Goal: Book appointment/travel/reservation

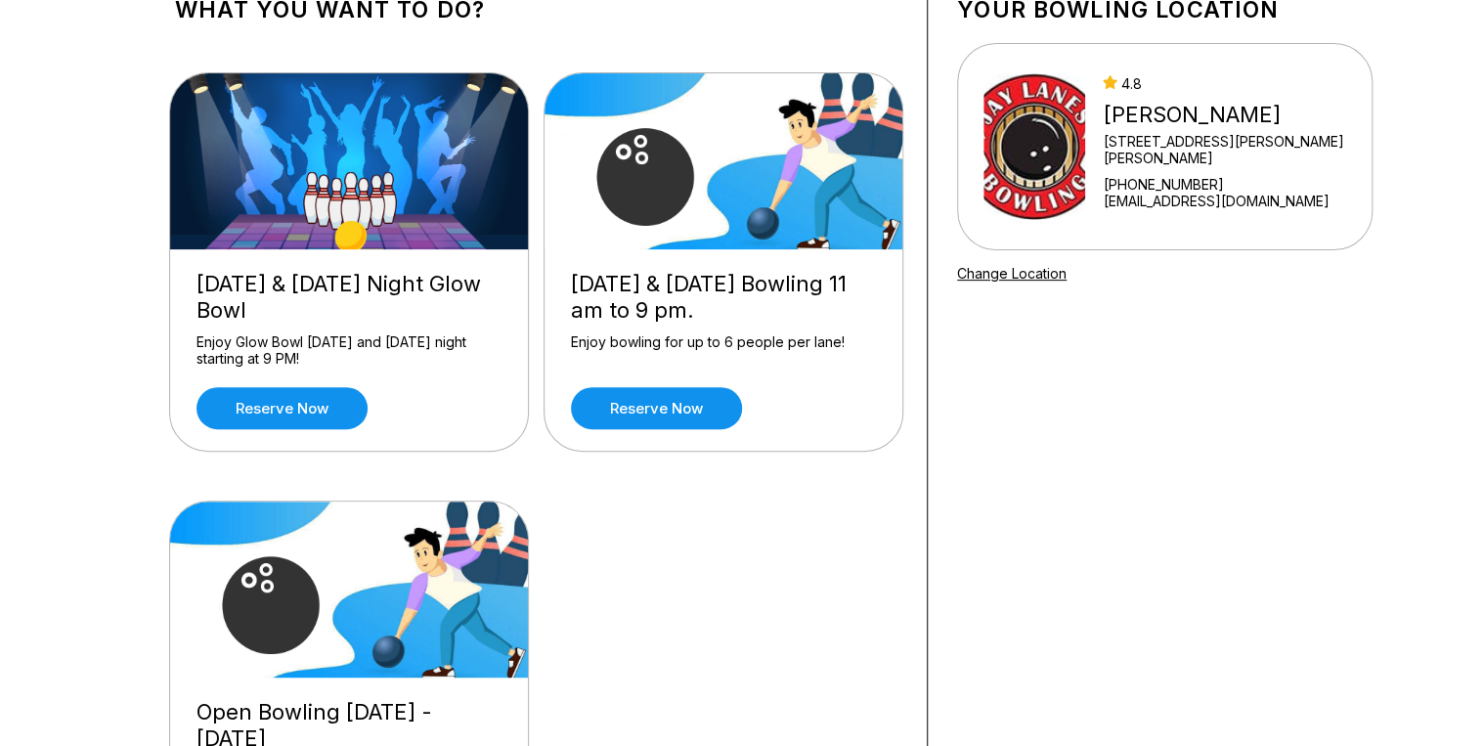
scroll to position [156, 0]
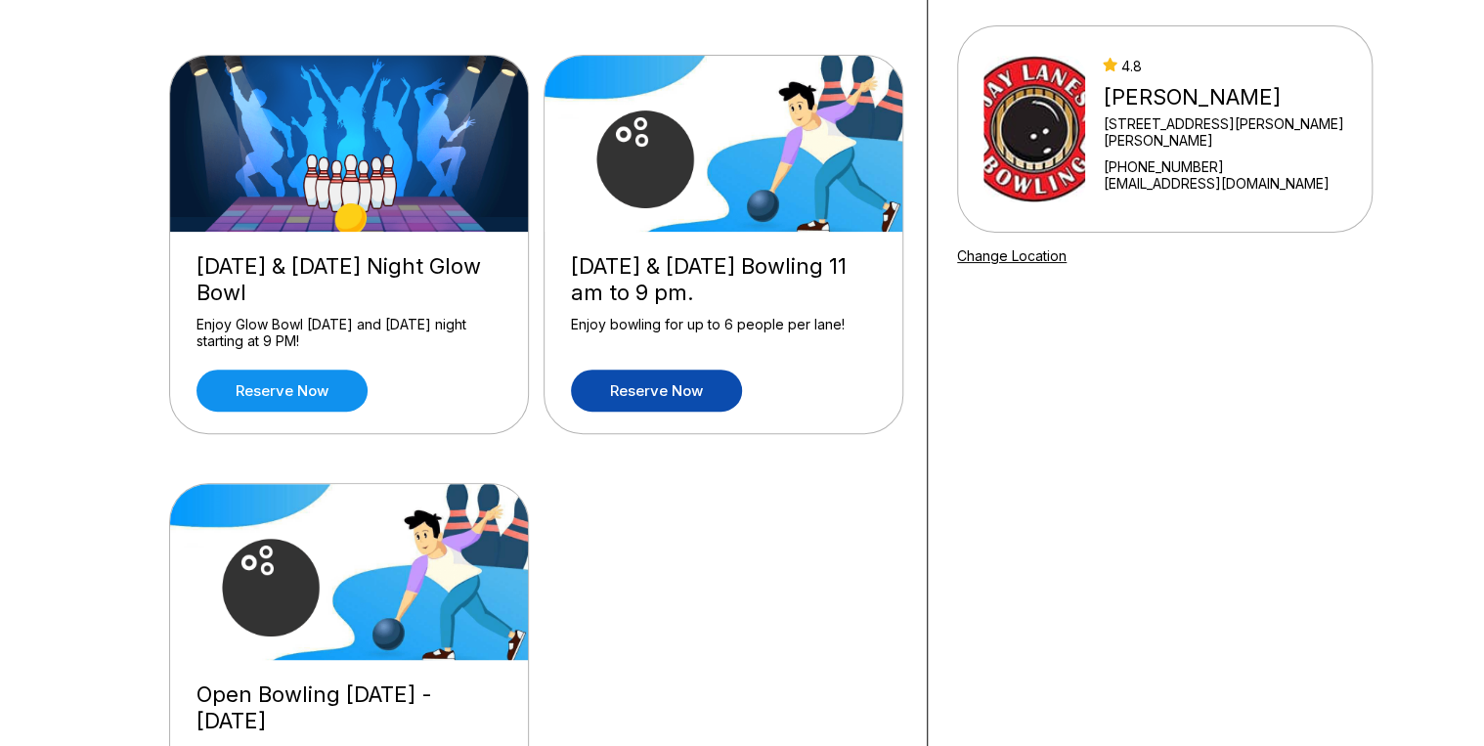
click at [650, 391] on link "Reserve now" at bounding box center [656, 391] width 171 height 42
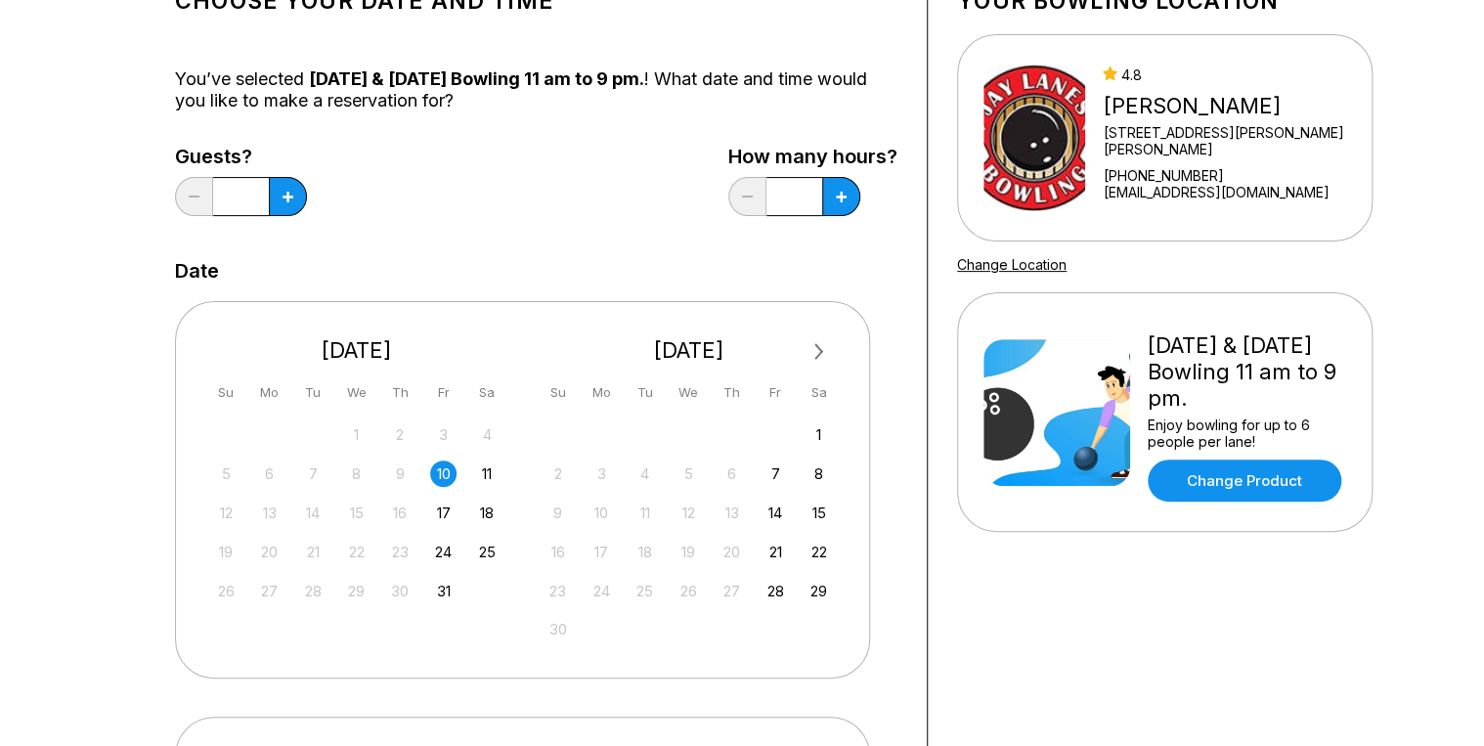
scroll to position [156, 0]
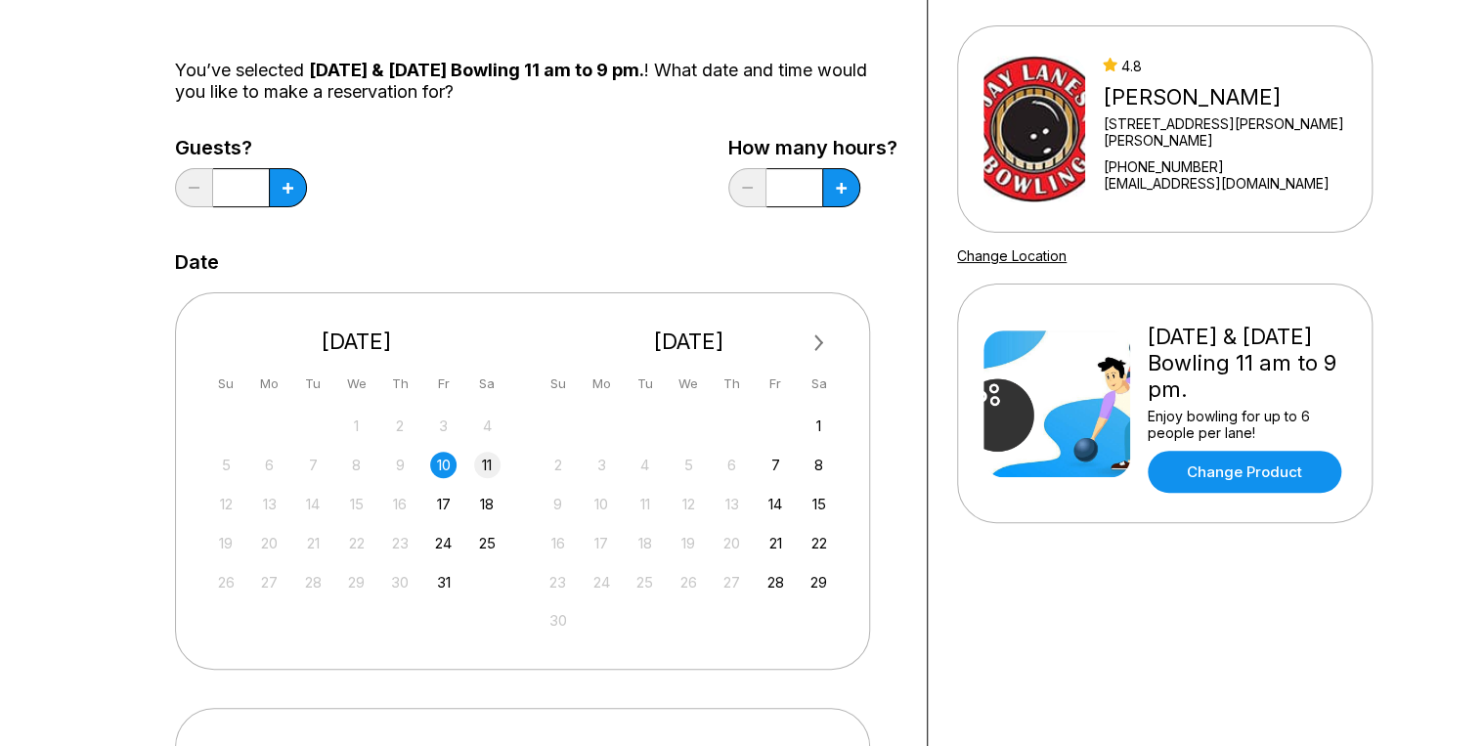
click at [491, 469] on div "11" at bounding box center [487, 465] width 26 height 26
click at [293, 192] on button at bounding box center [288, 187] width 38 height 39
type input "*"
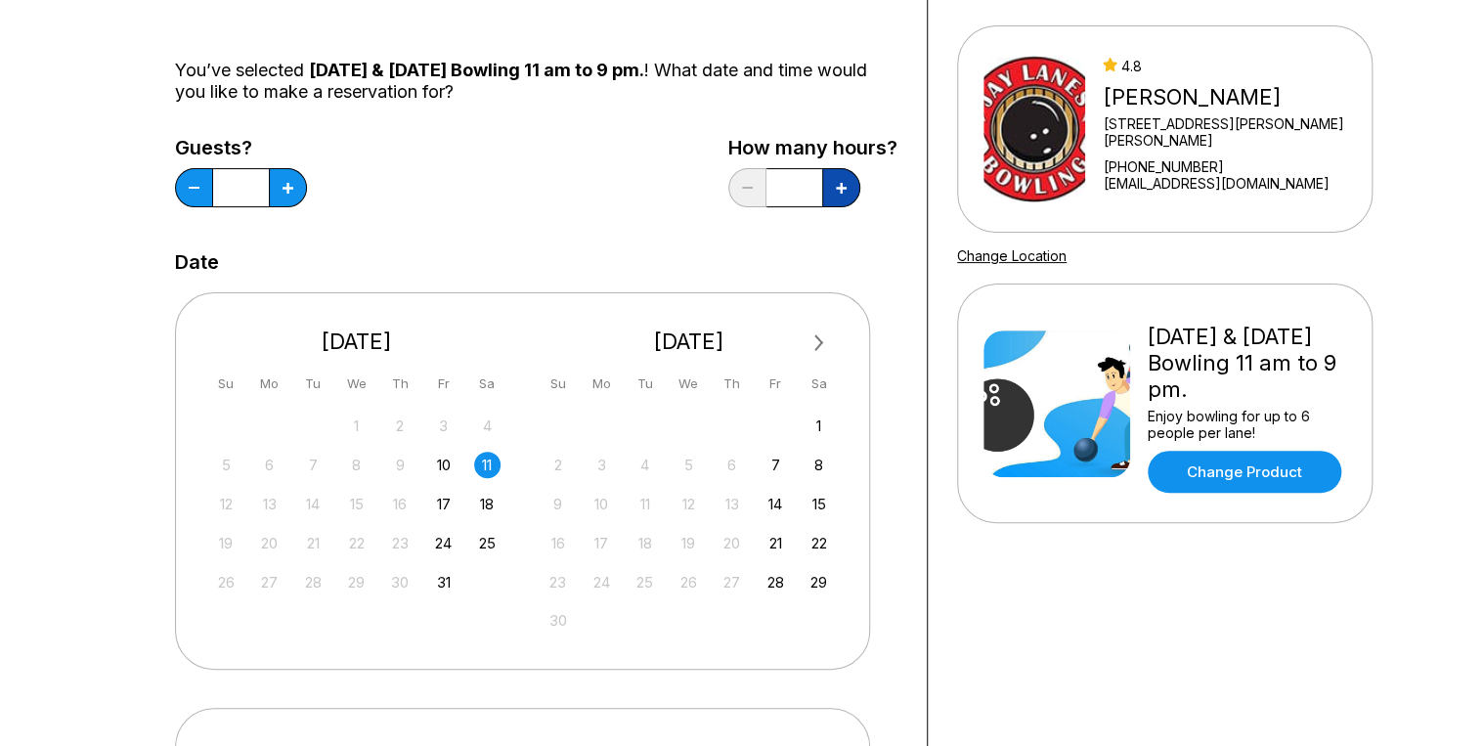
click at [841, 195] on button at bounding box center [841, 187] width 38 height 39
type input "***"
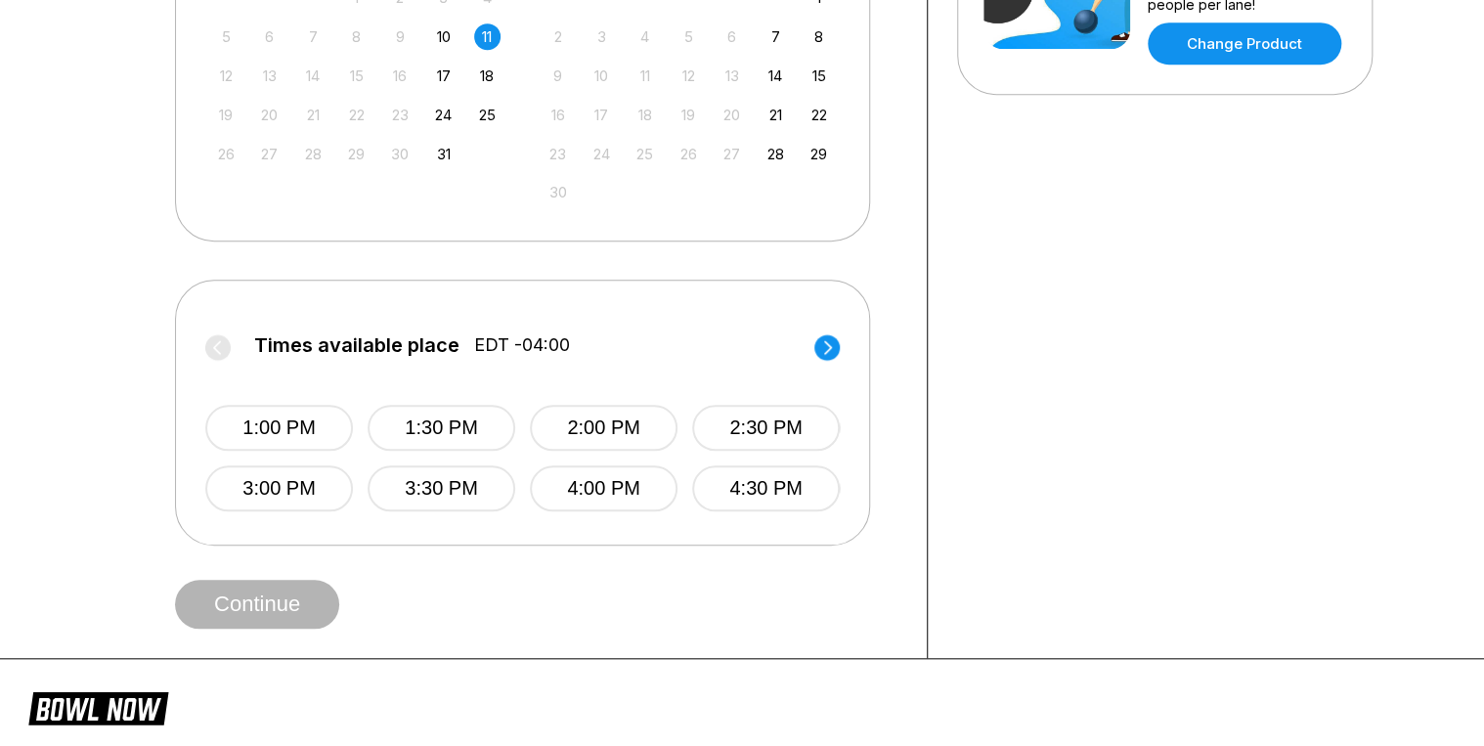
scroll to position [626, 0]
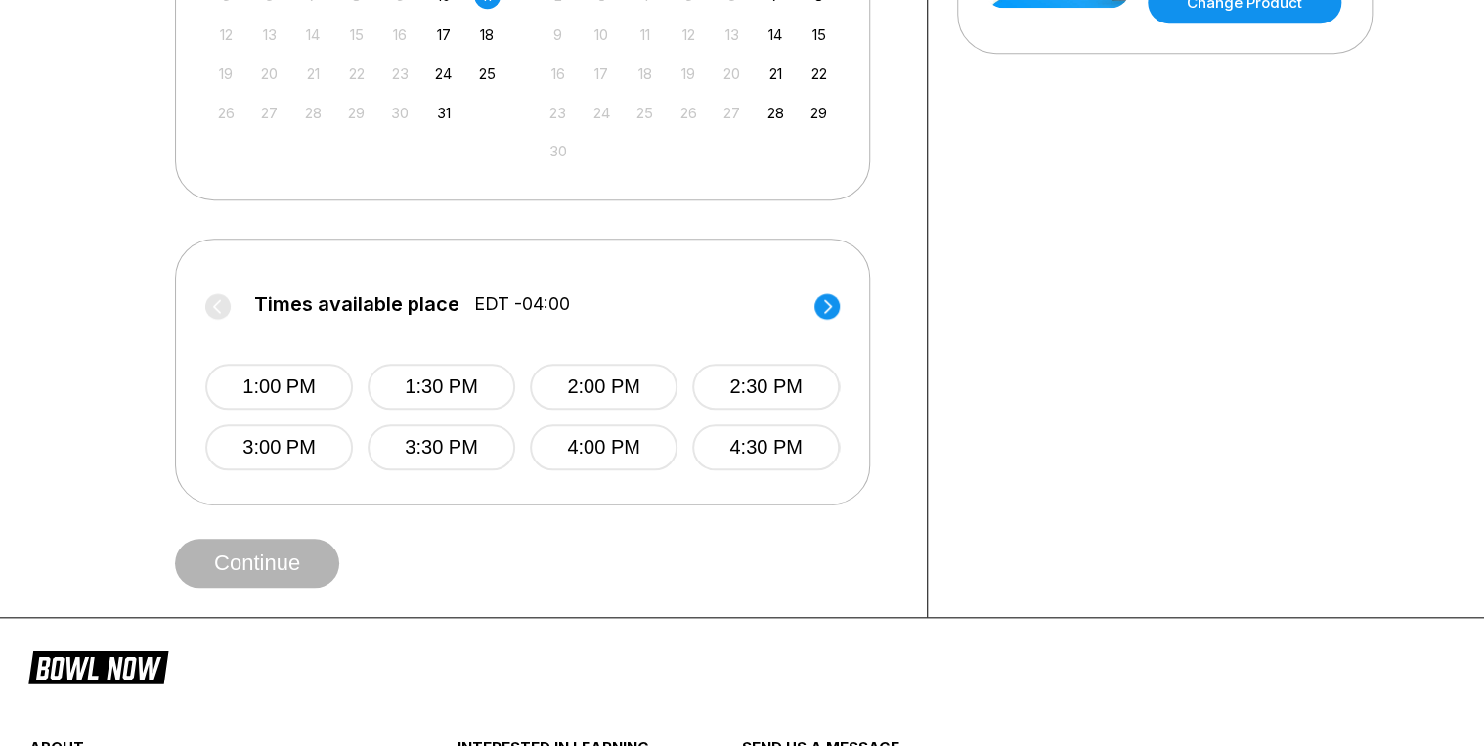
click at [826, 309] on icon at bounding box center [828, 306] width 8 height 14
click at [216, 299] on circle at bounding box center [217, 305] width 25 height 25
click at [747, 448] on button "4:30 PM" at bounding box center [766, 447] width 148 height 46
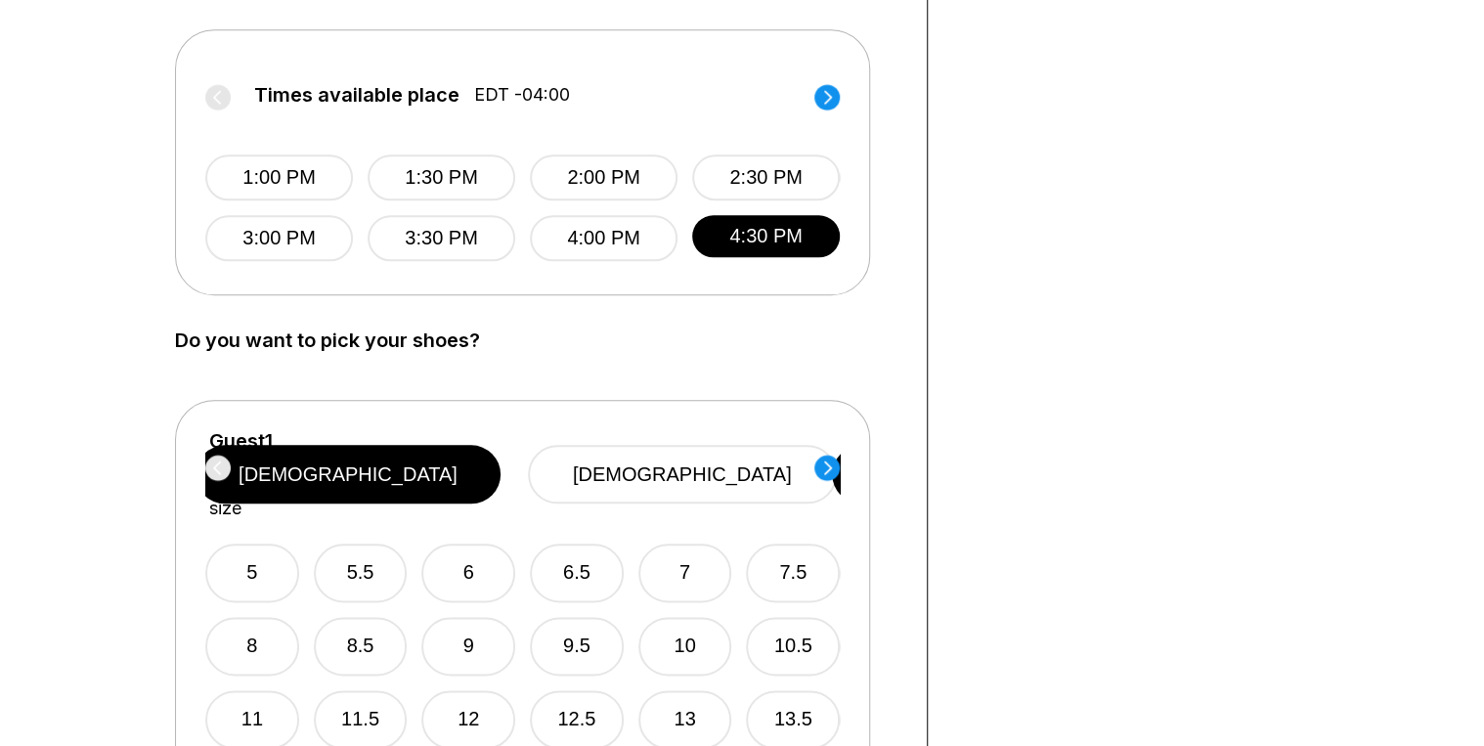
scroll to position [861, 0]
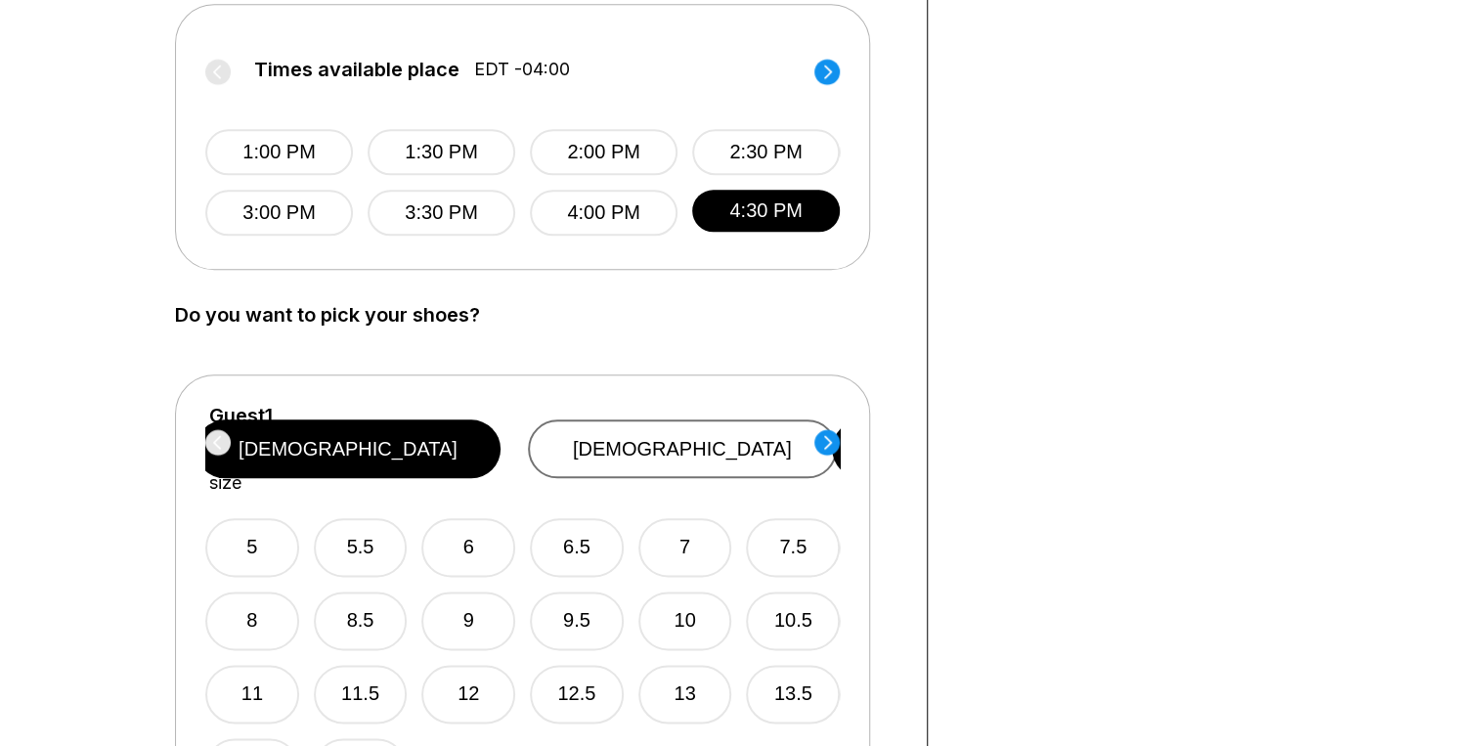
click at [714, 438] on button "[DEMOGRAPHIC_DATA]" at bounding box center [682, 449] width 309 height 59
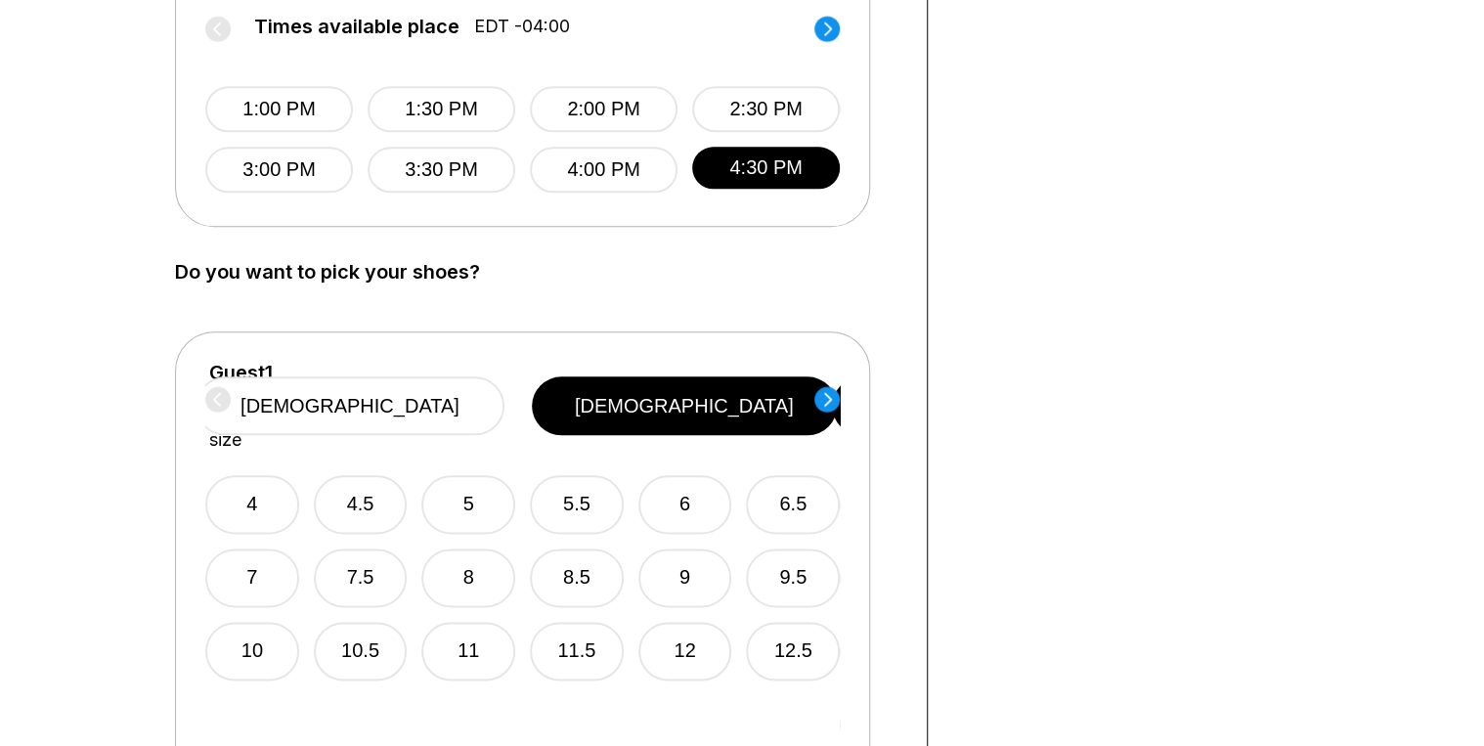
scroll to position [939, 0]
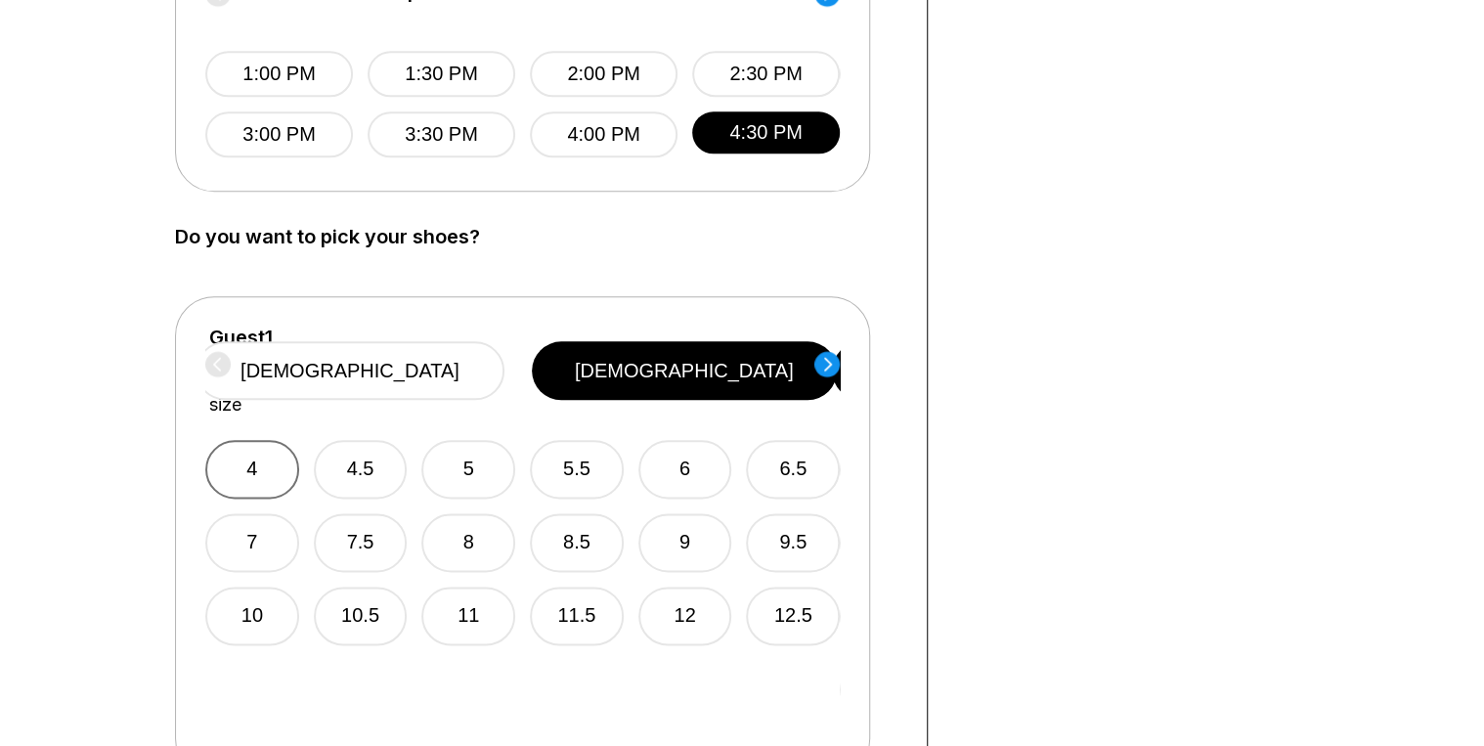
click at [250, 440] on button "4" at bounding box center [252, 469] width 94 height 59
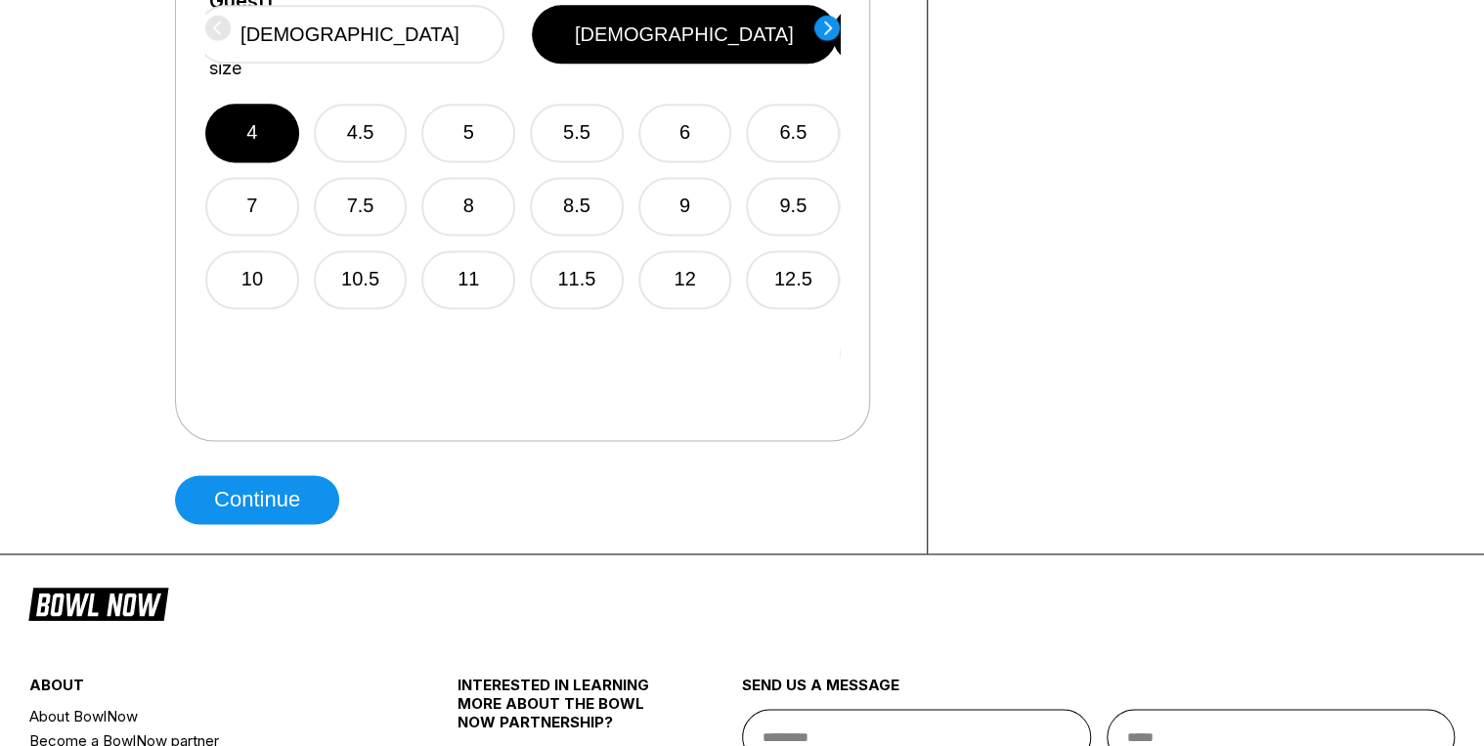
scroll to position [1330, 0]
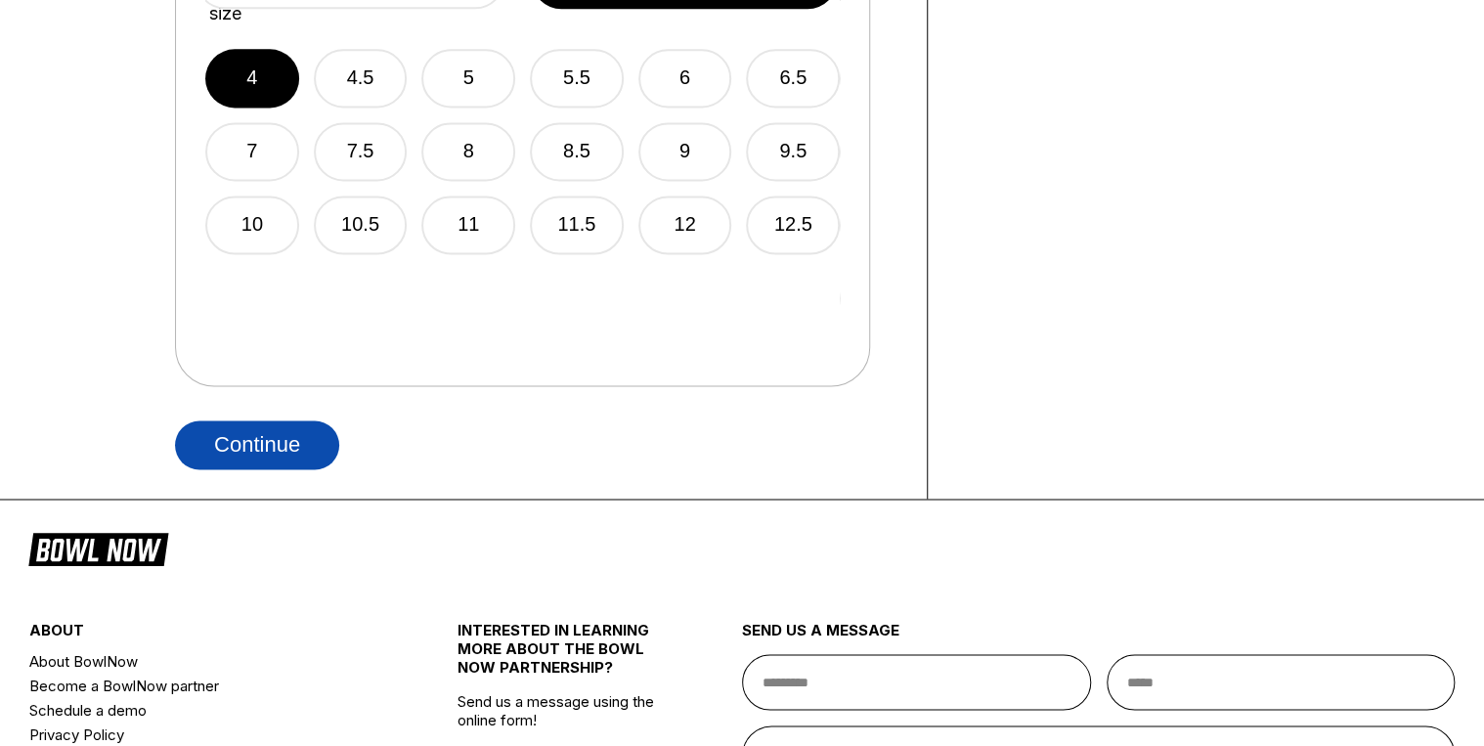
click at [254, 443] on button "Continue" at bounding box center [257, 444] width 164 height 49
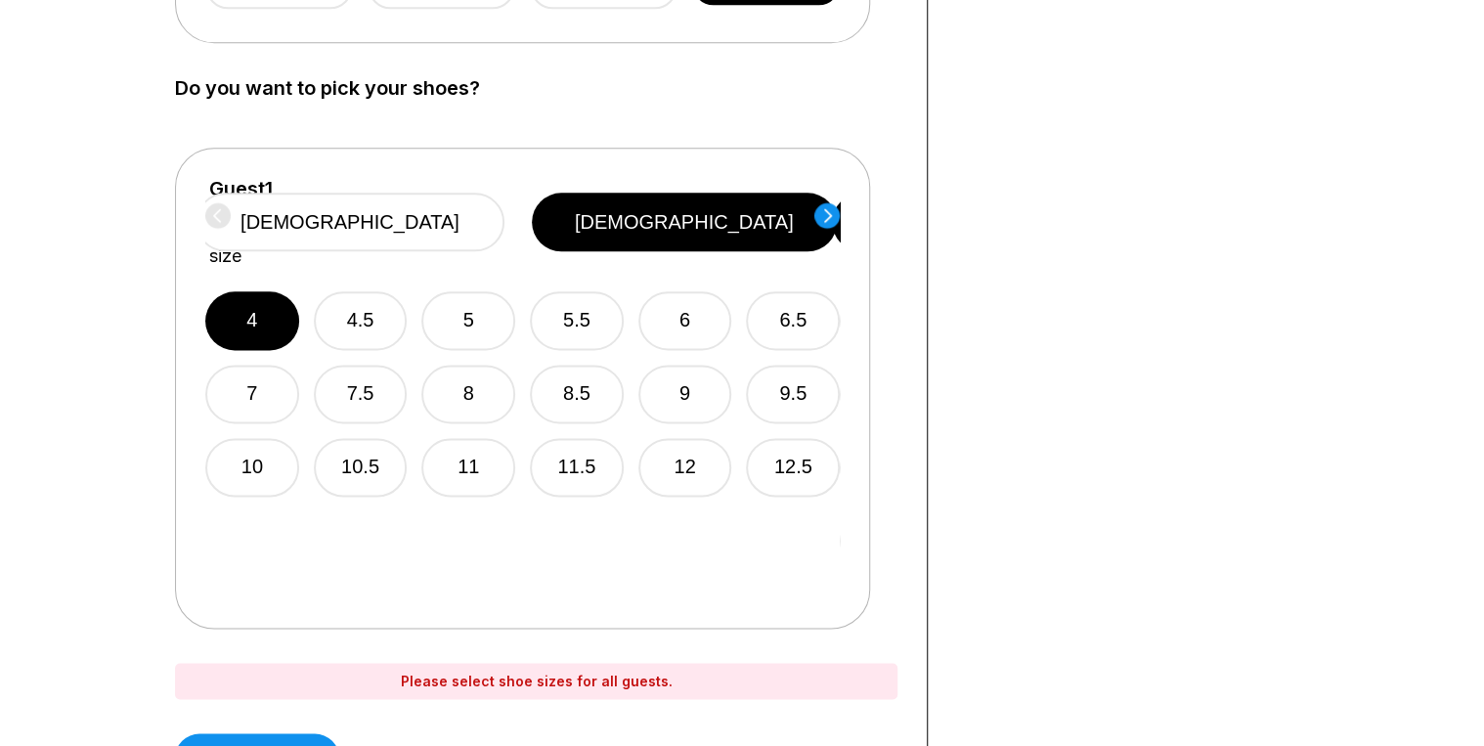
scroll to position [1017, 0]
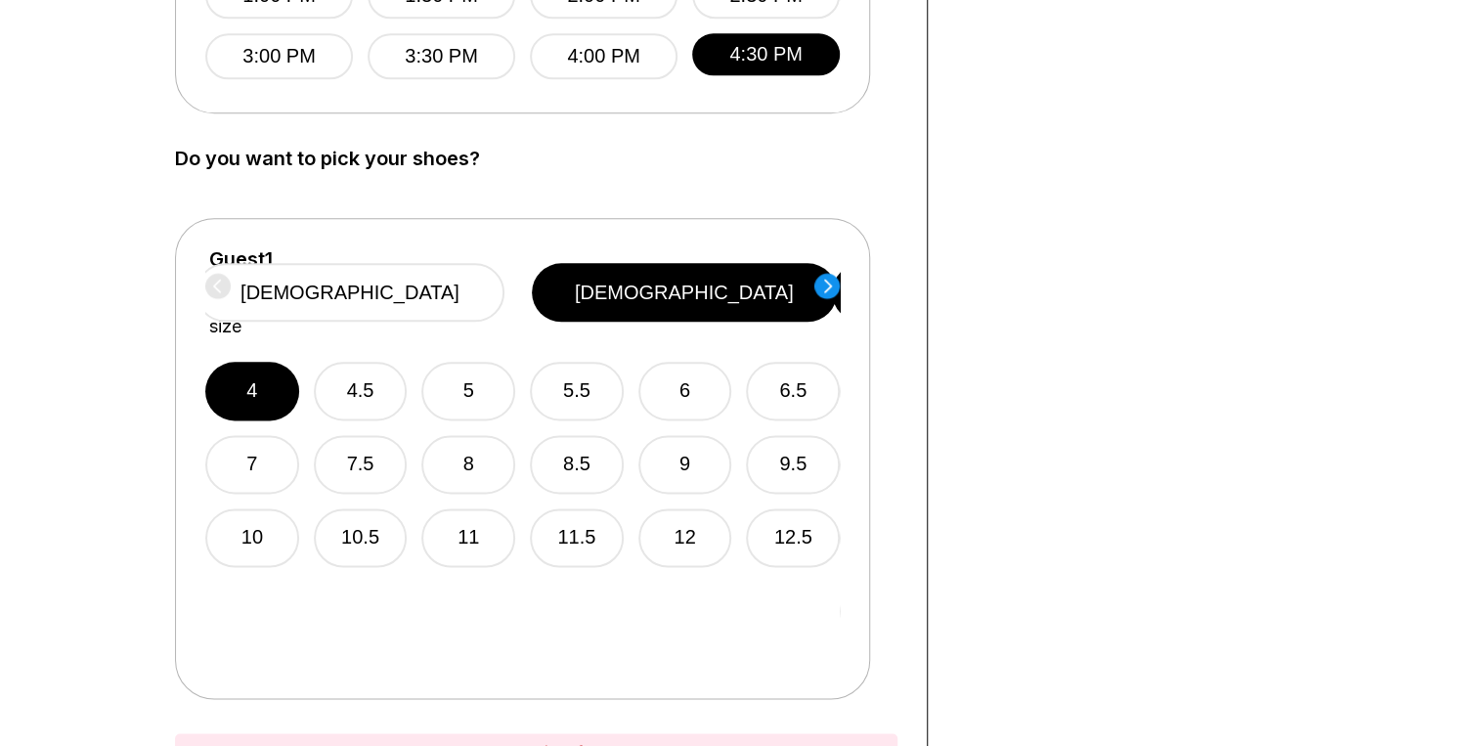
click at [826, 288] on icon at bounding box center [828, 286] width 8 height 14
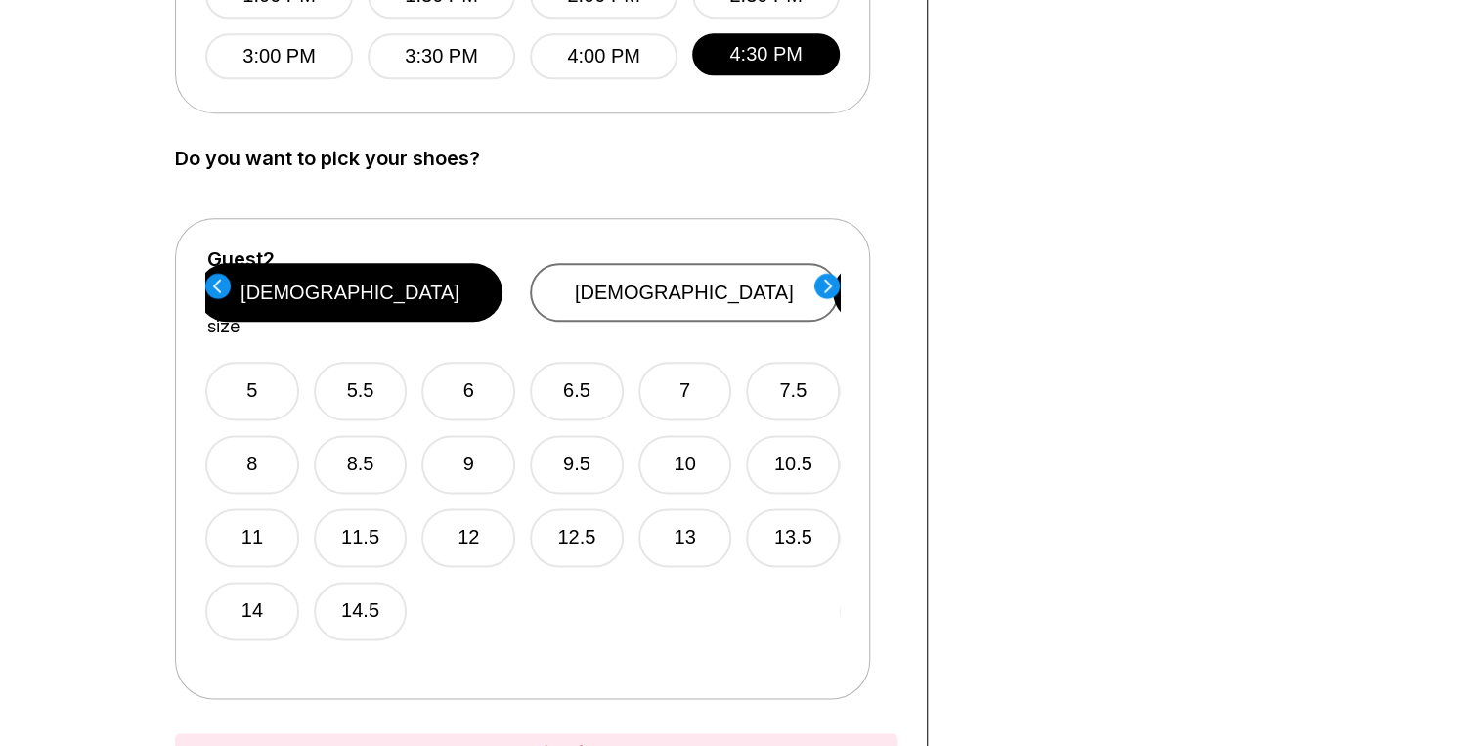
click at [729, 281] on button "[DEMOGRAPHIC_DATA]" at bounding box center [684, 292] width 309 height 59
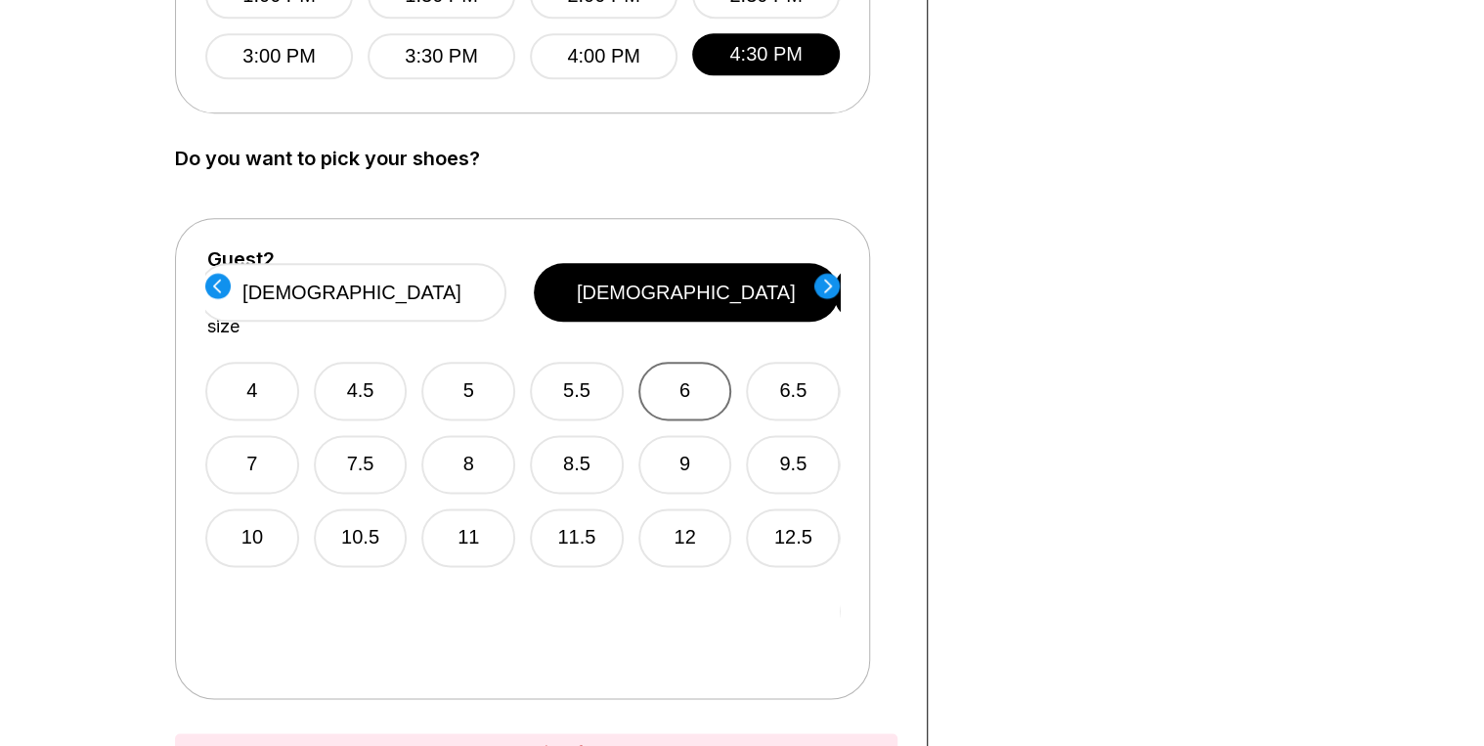
click at [682, 365] on button "6" at bounding box center [686, 391] width 94 height 59
click at [825, 289] on icon at bounding box center [828, 286] width 8 height 14
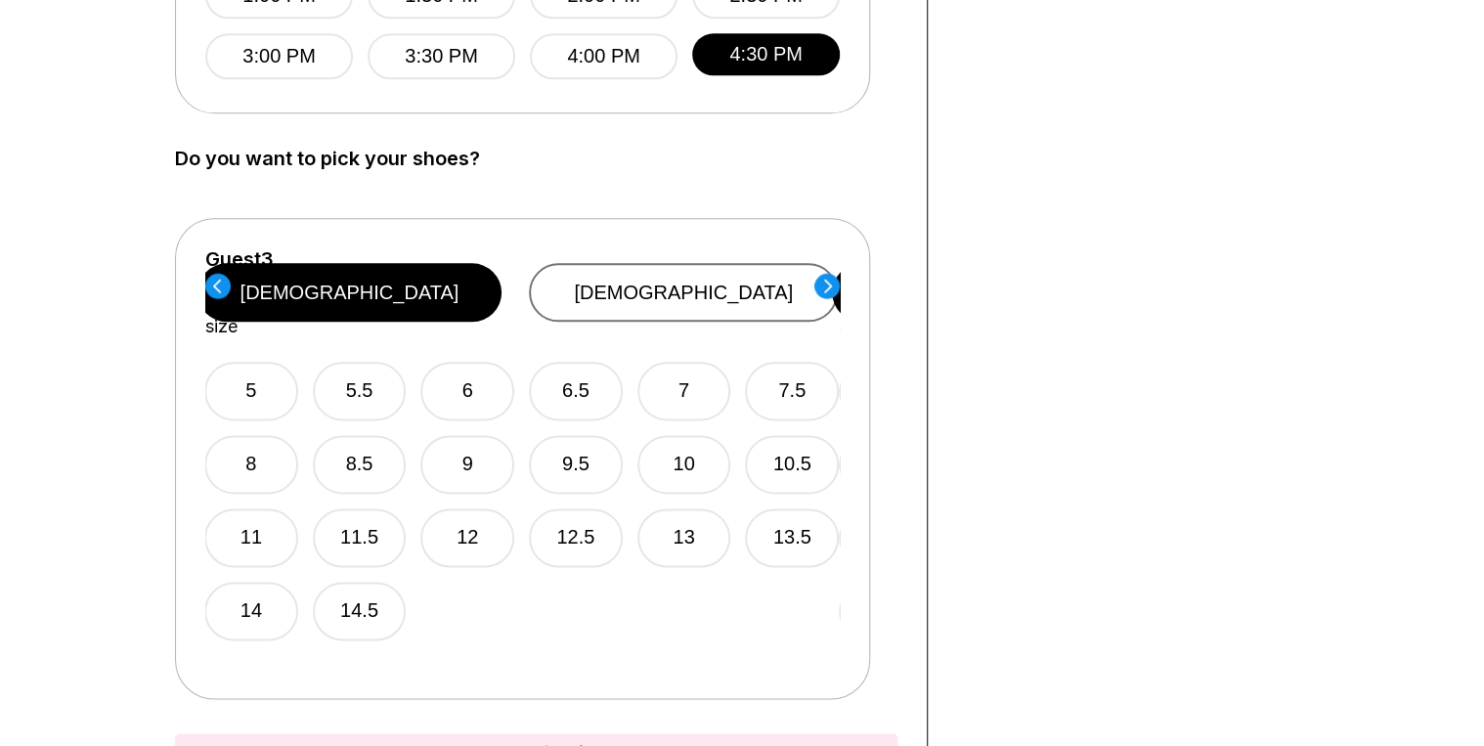
click at [722, 278] on button "[DEMOGRAPHIC_DATA]" at bounding box center [683, 292] width 309 height 59
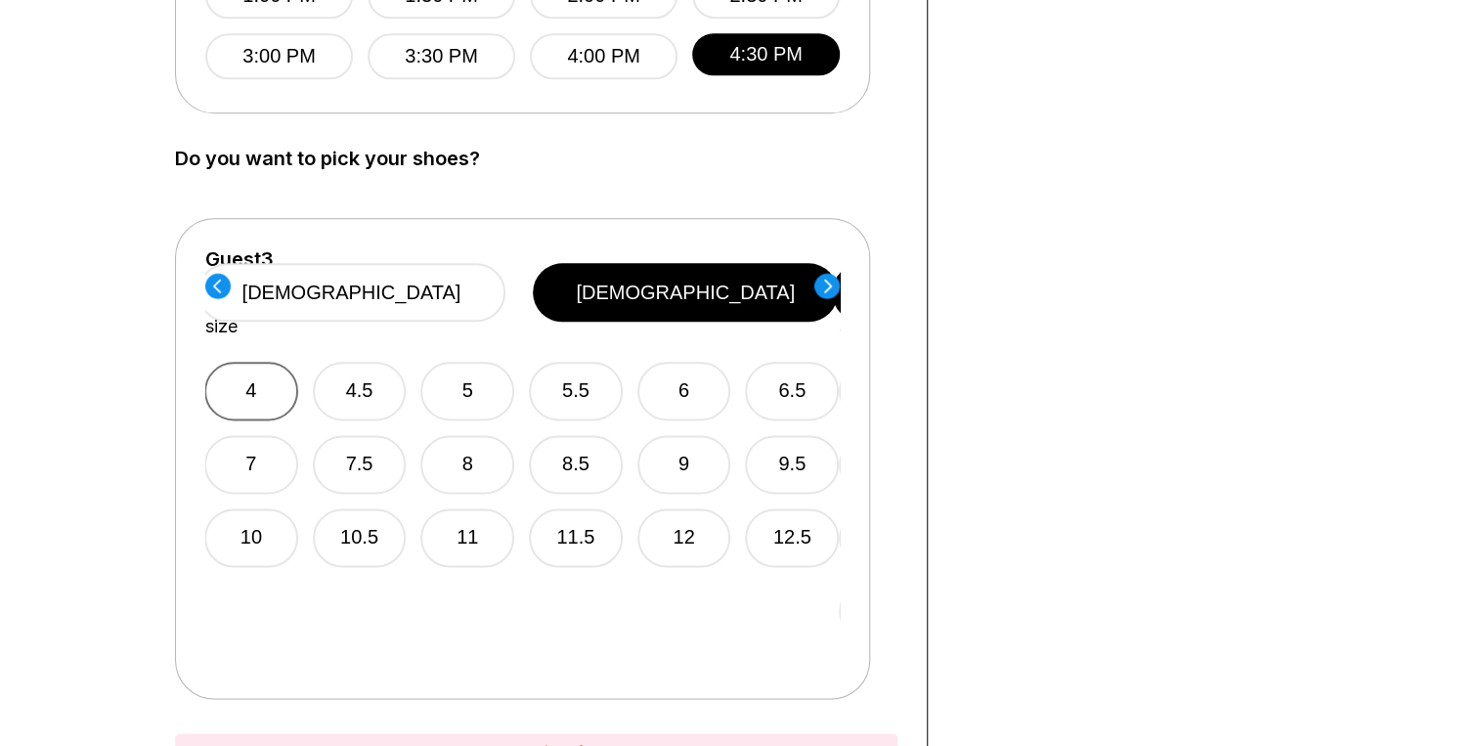
click at [267, 369] on button "4" at bounding box center [251, 391] width 94 height 59
click at [829, 287] on icon at bounding box center [828, 286] width 8 height 14
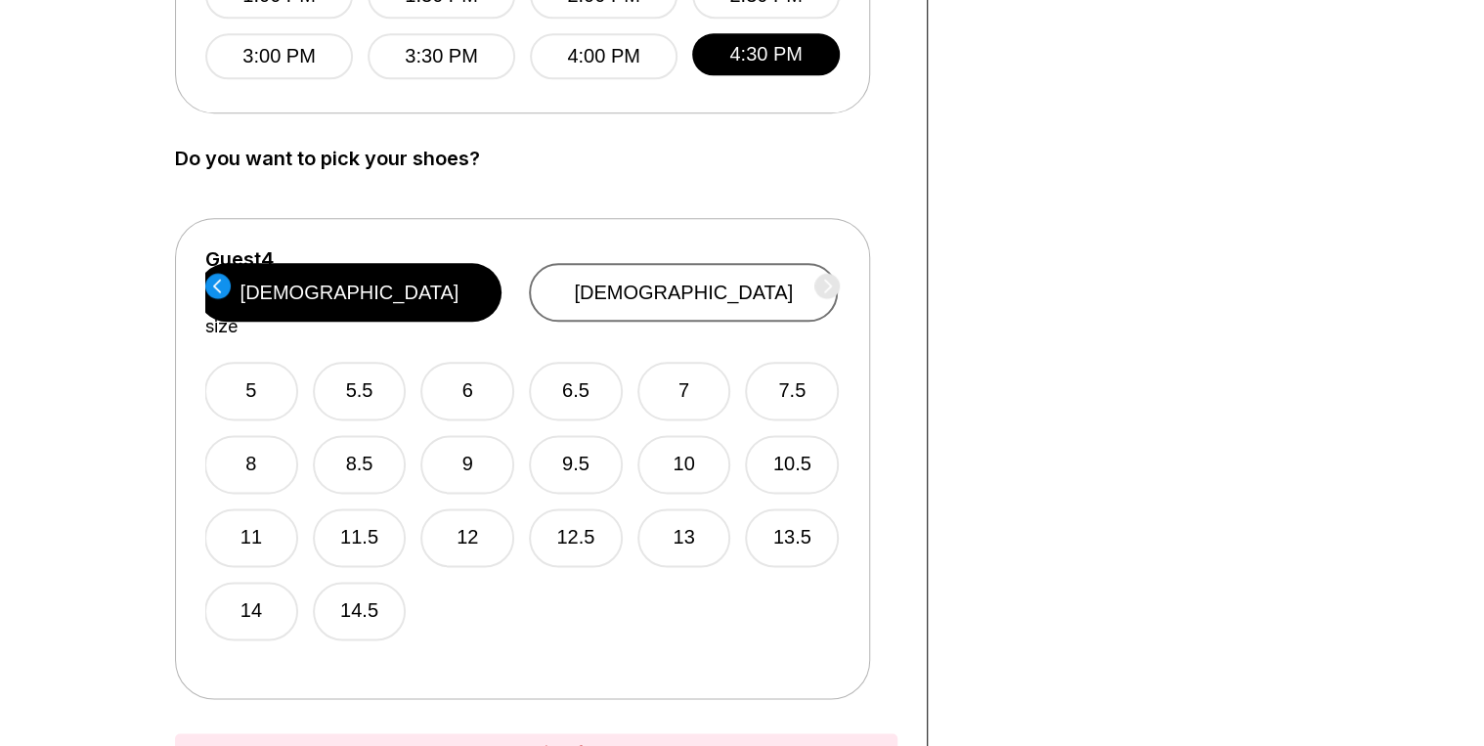
click at [722, 272] on button "[DEMOGRAPHIC_DATA]" at bounding box center [683, 292] width 309 height 59
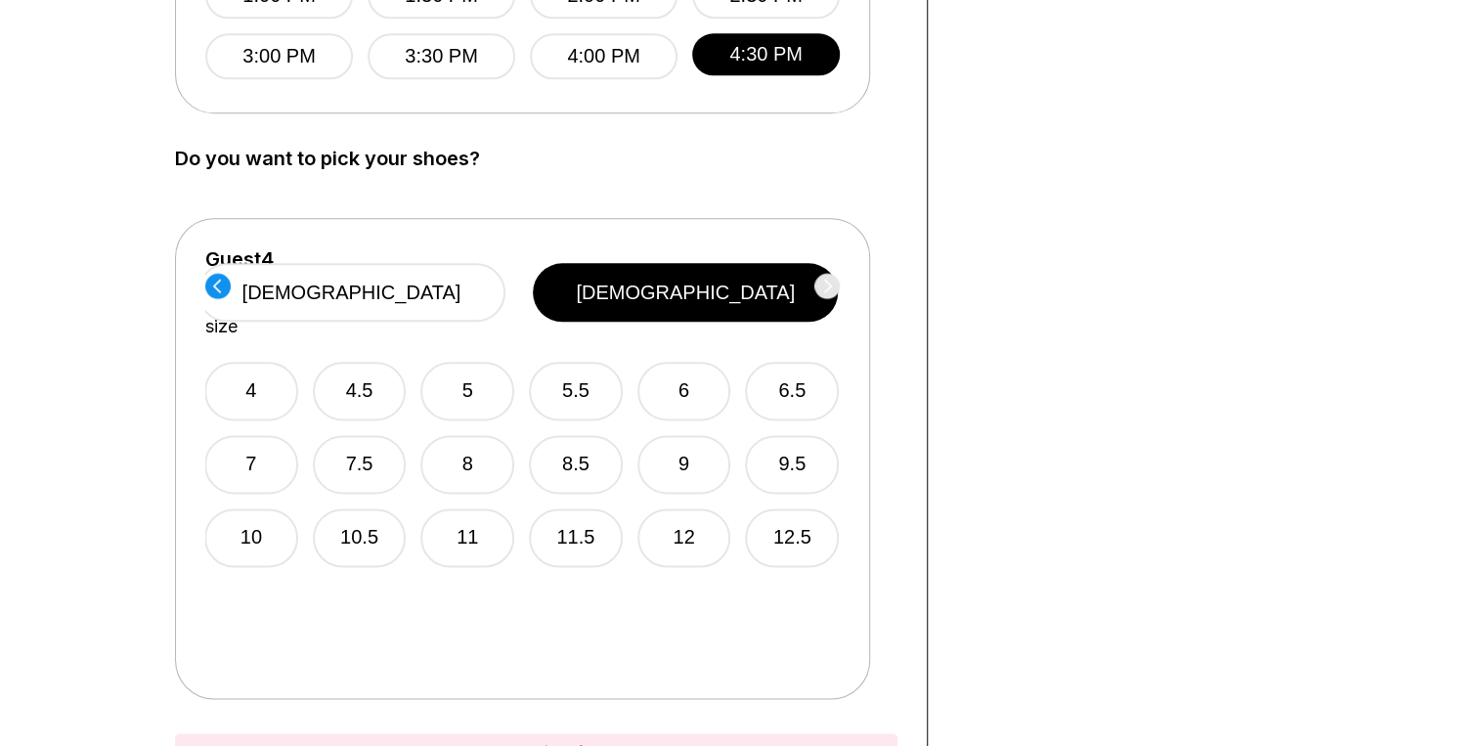
click at [219, 284] on circle at bounding box center [217, 285] width 25 height 25
click at [830, 284] on icon at bounding box center [828, 286] width 8 height 14
click at [245, 362] on button "4" at bounding box center [251, 391] width 94 height 59
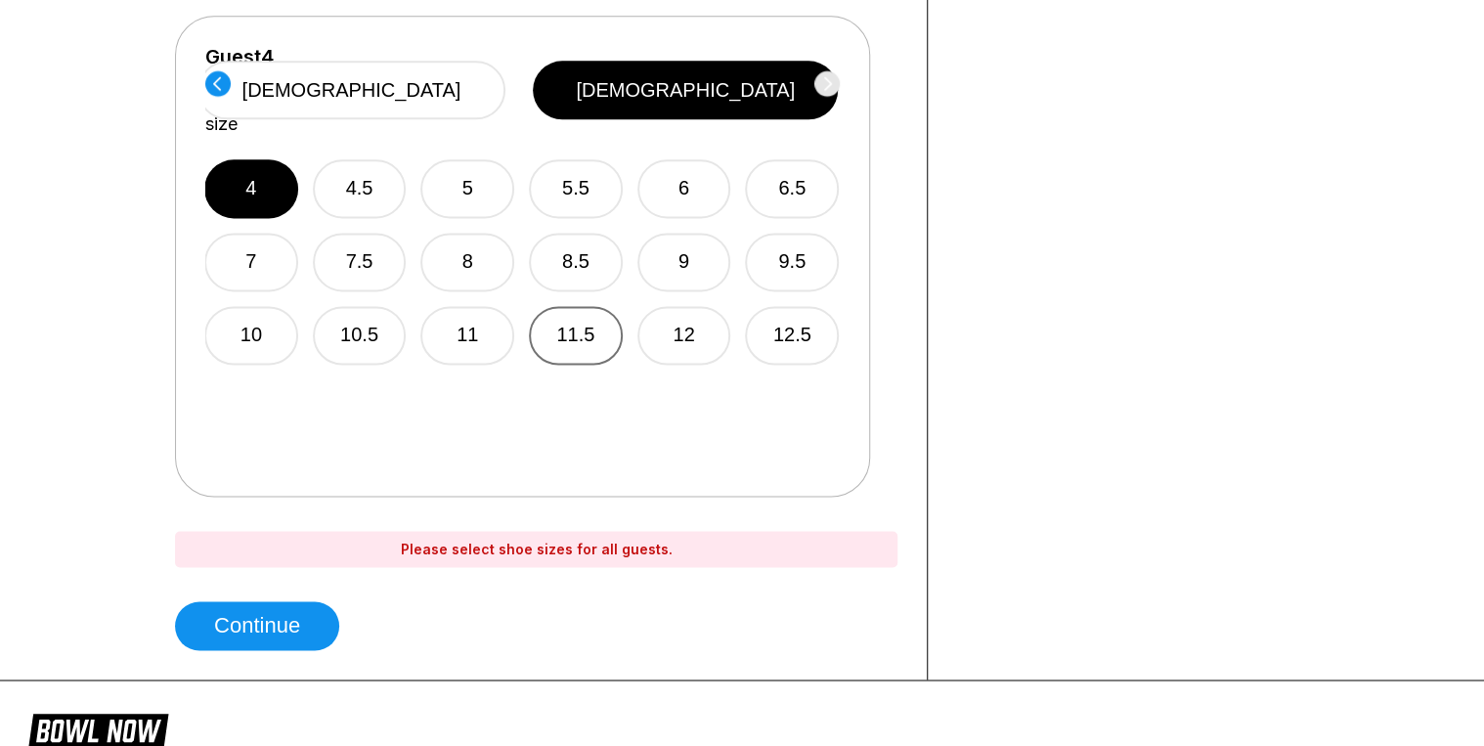
scroll to position [1252, 0]
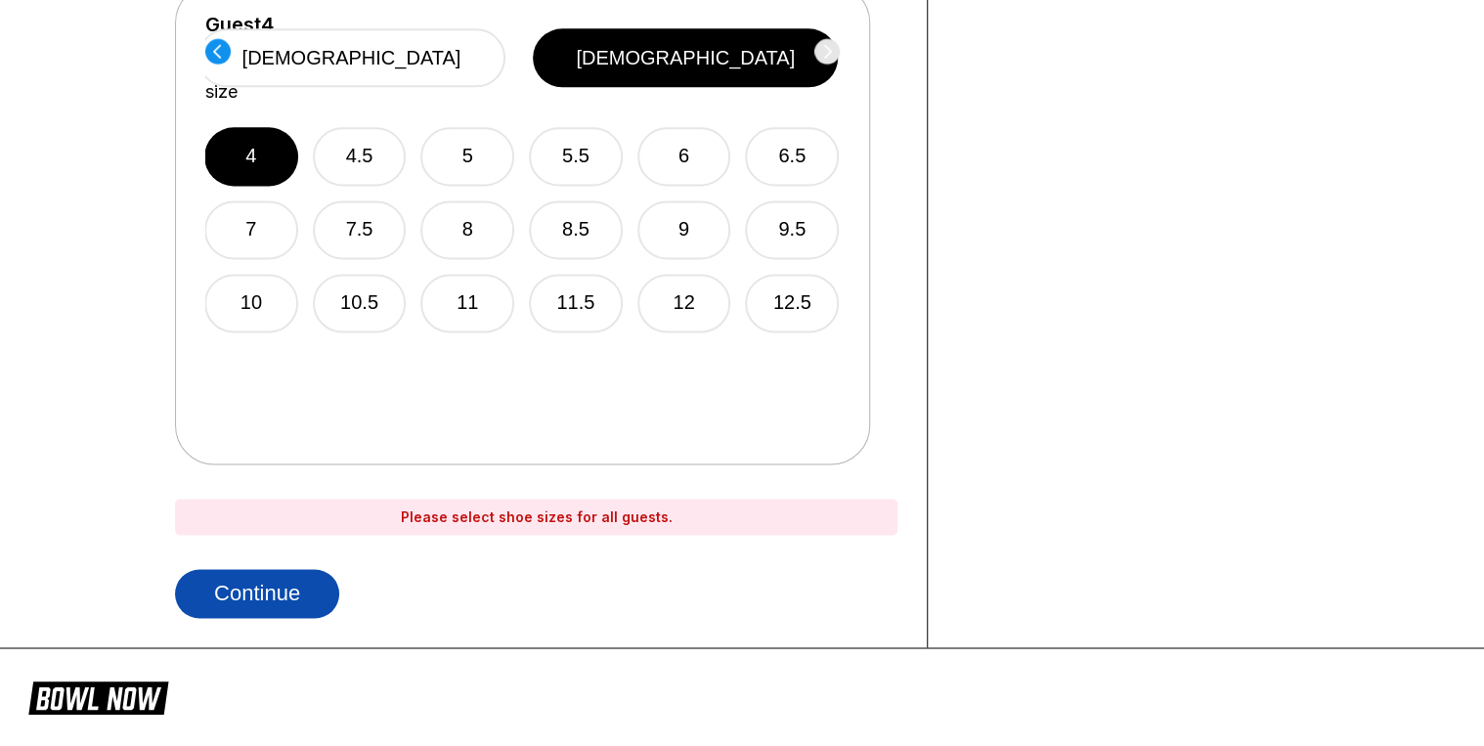
click at [267, 595] on button "Continue" at bounding box center [257, 593] width 164 height 49
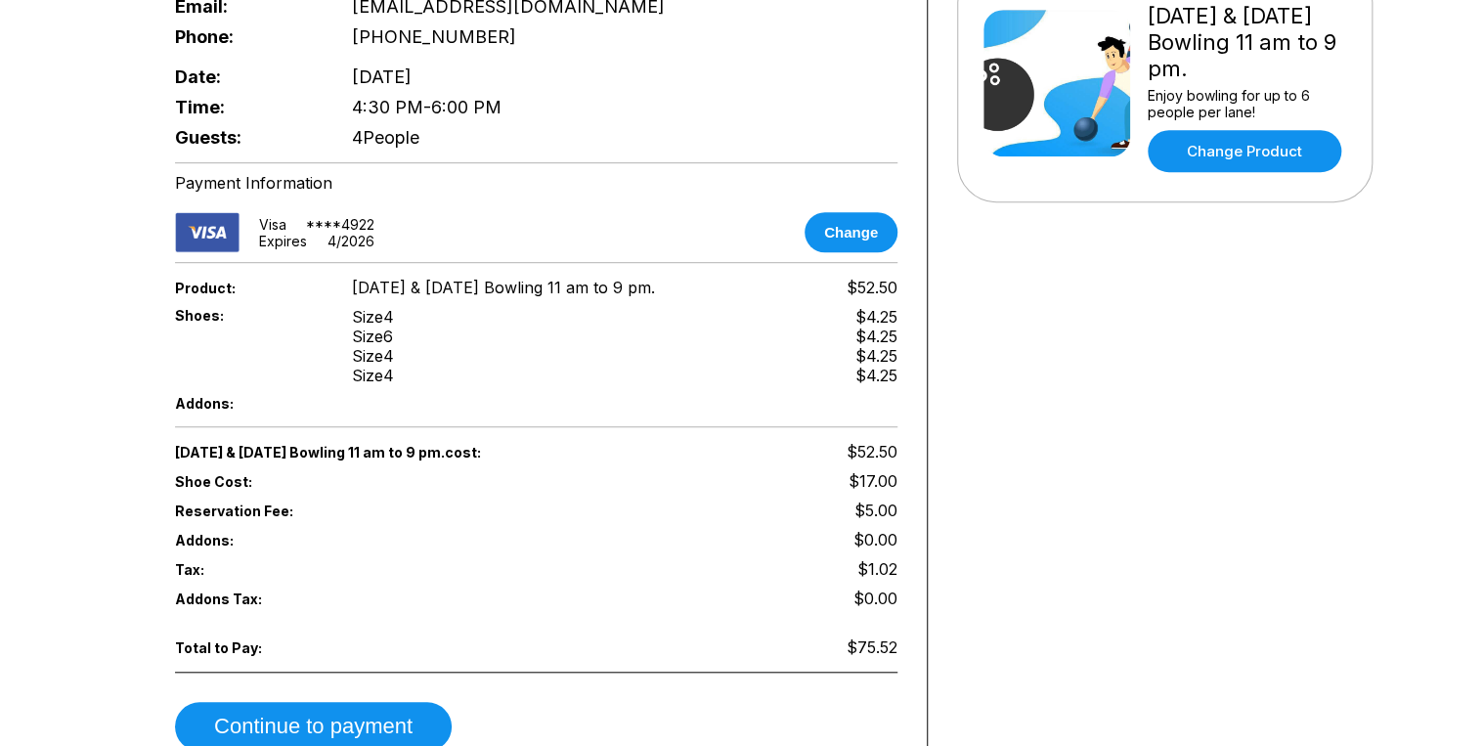
scroll to position [548, 0]
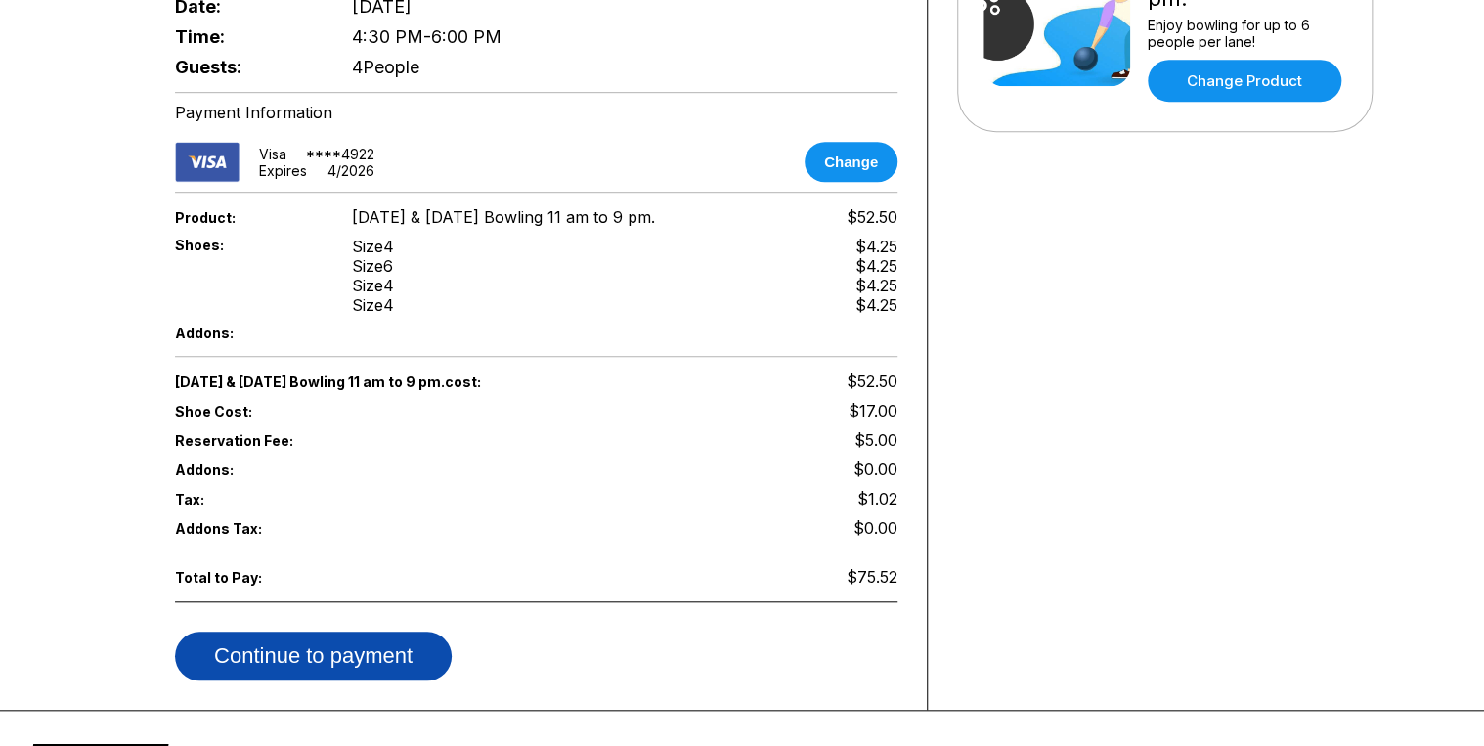
click at [344, 632] on button "Continue to payment" at bounding box center [313, 656] width 277 height 49
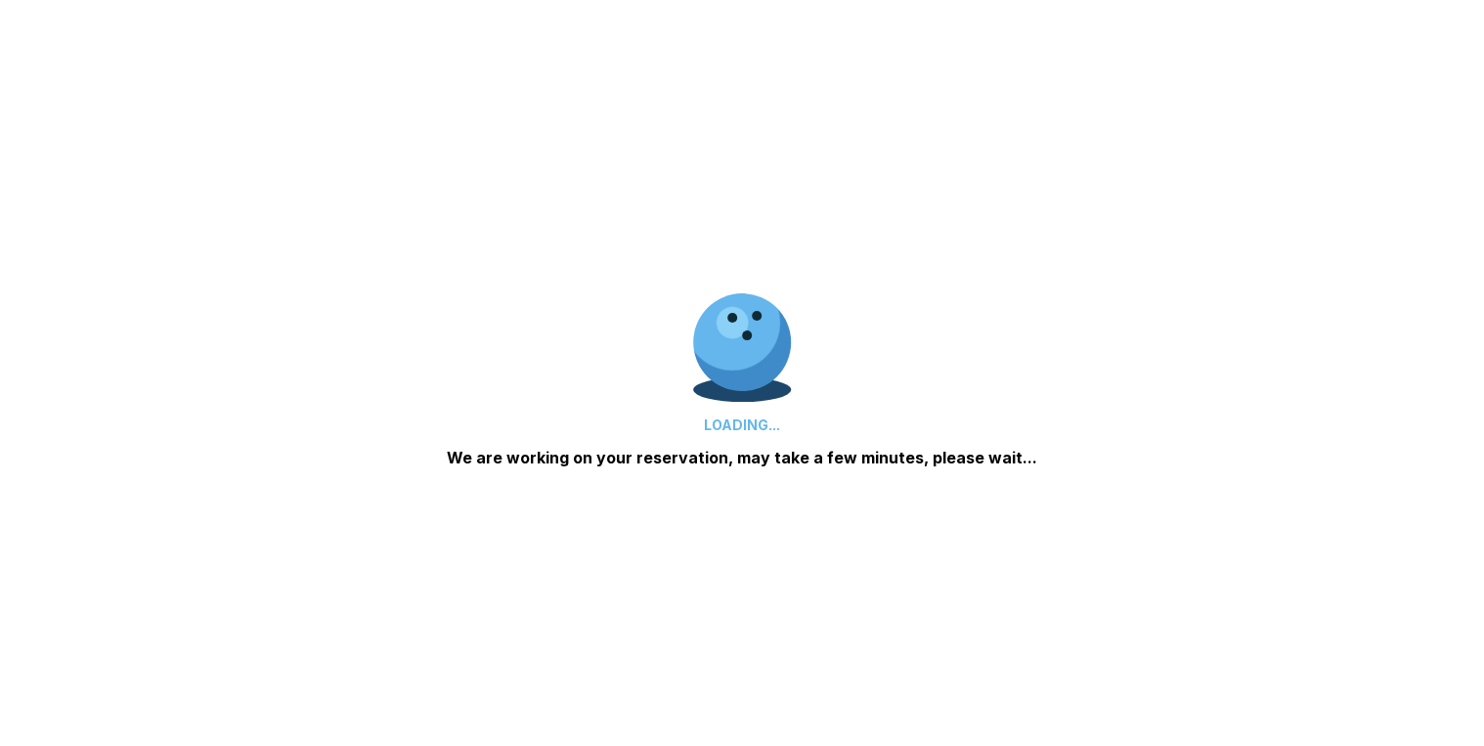
scroll to position [455, 0]
